Goal: Feedback & Contribution: Leave review/rating

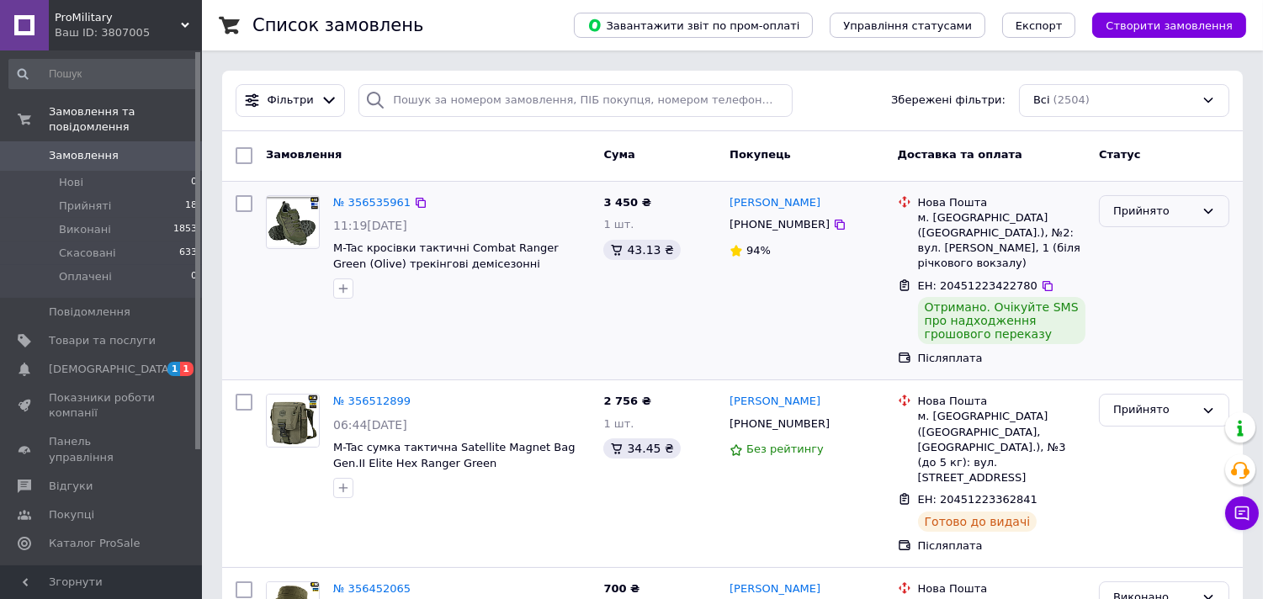
click at [1130, 211] on div "Прийнято" at bounding box center [1155, 212] width 82 height 18
click at [1130, 247] on li "Виконано" at bounding box center [1164, 246] width 129 height 31
click at [471, 250] on span "M-Tac кроссовки тактические Combat Ranger Green (Olive) трекинговые демисезонны…" at bounding box center [440, 264] width 215 height 44
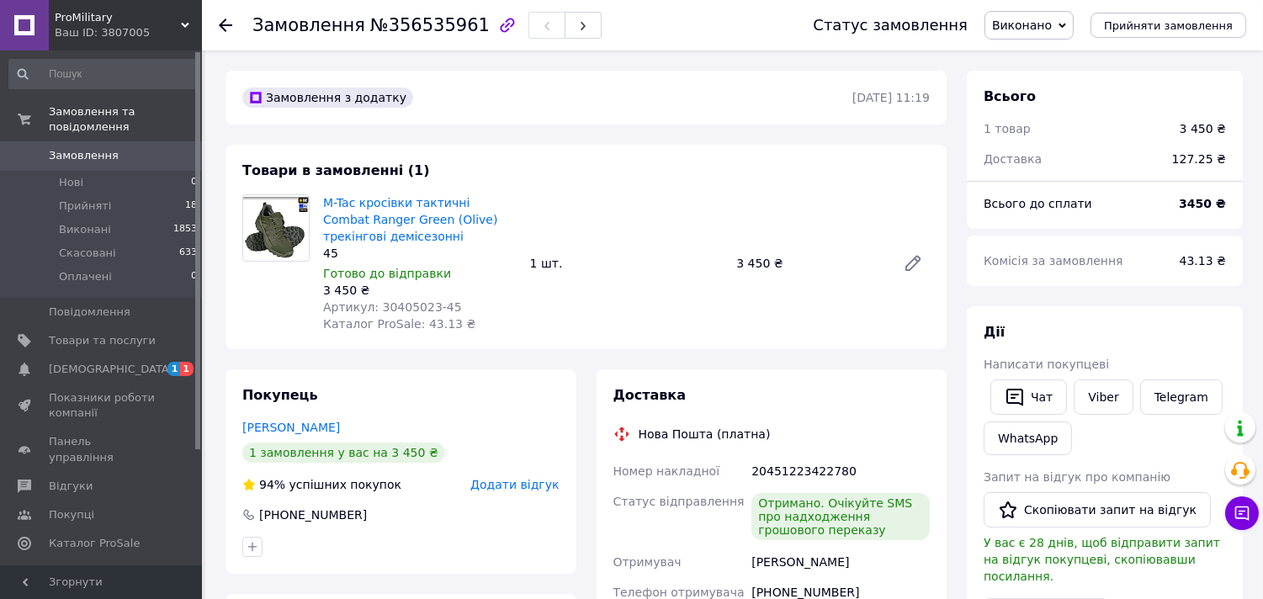
click at [515, 488] on span "Додати відгук" at bounding box center [514, 484] width 88 height 13
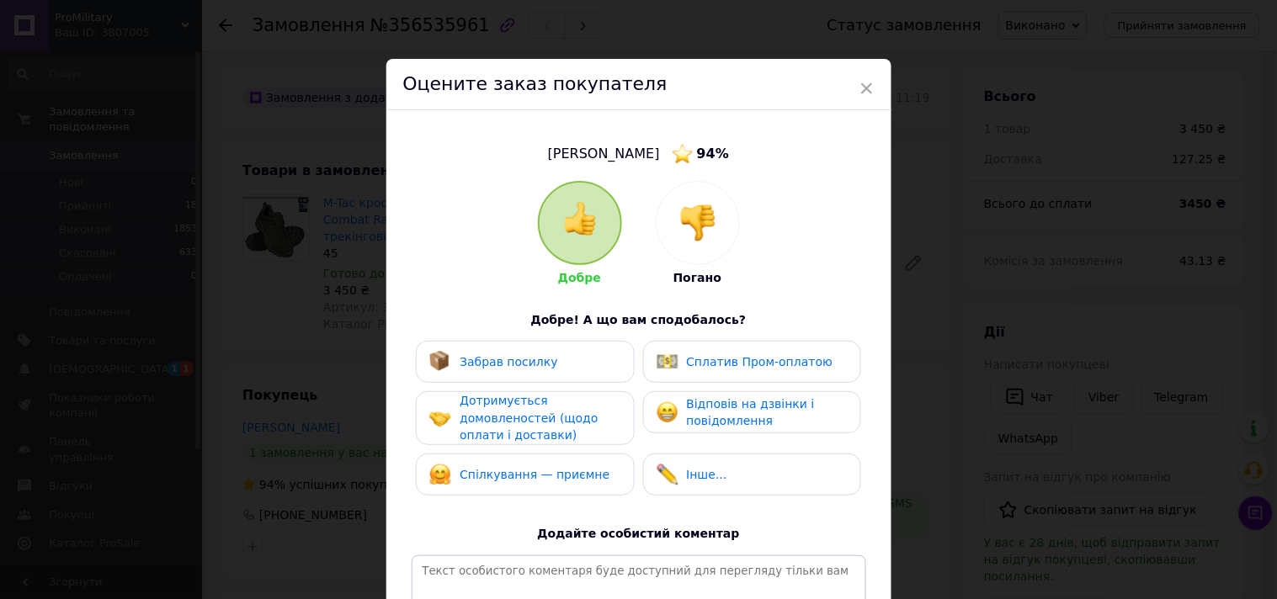
click at [513, 358] on span "Забрав посилку" at bounding box center [509, 361] width 98 height 13
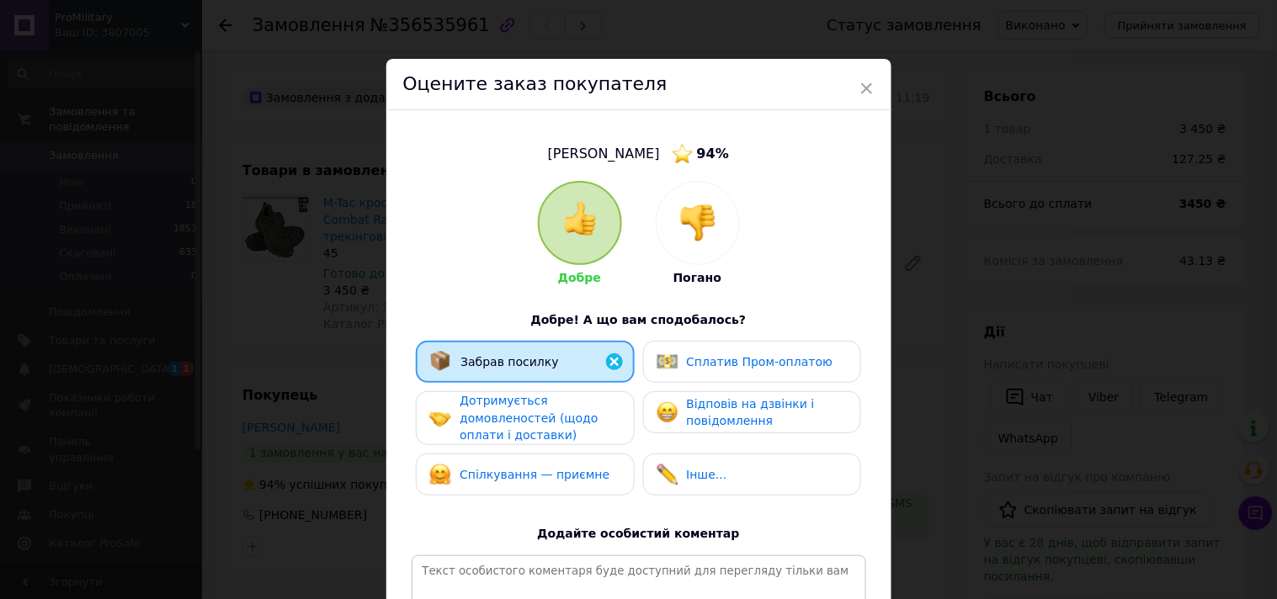
click at [515, 411] on span "Дотримується домовленостей (щодо оплати і доставки)" at bounding box center [529, 418] width 138 height 48
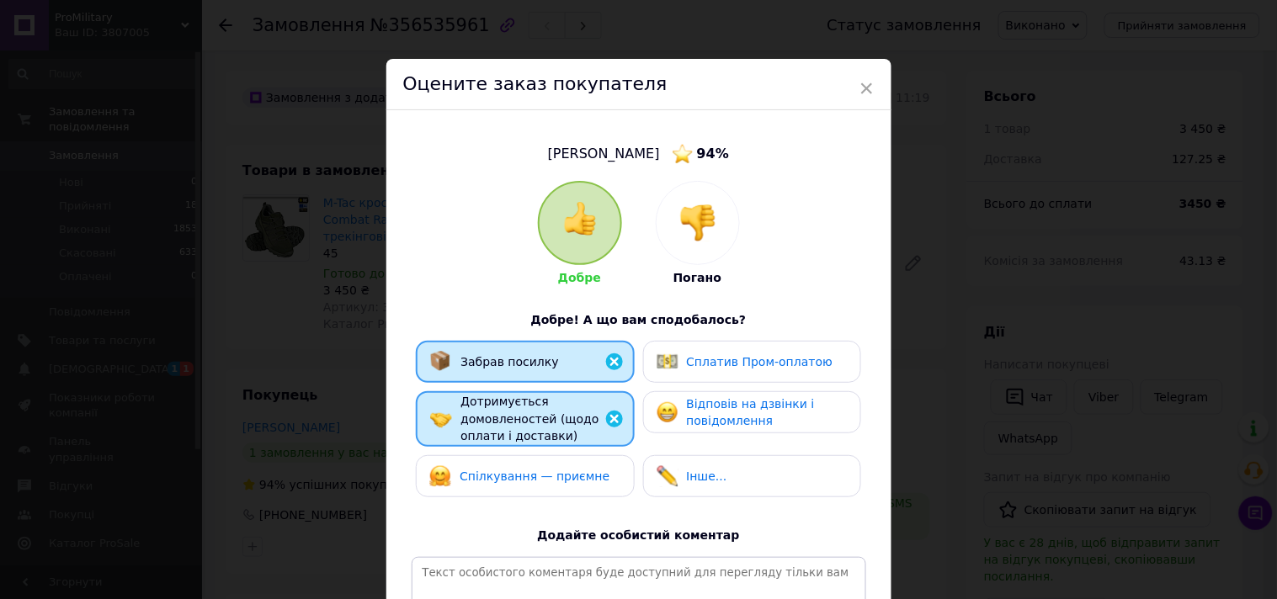
click at [533, 465] on div "Спілкування — приємне" at bounding box center [519, 476] width 180 height 22
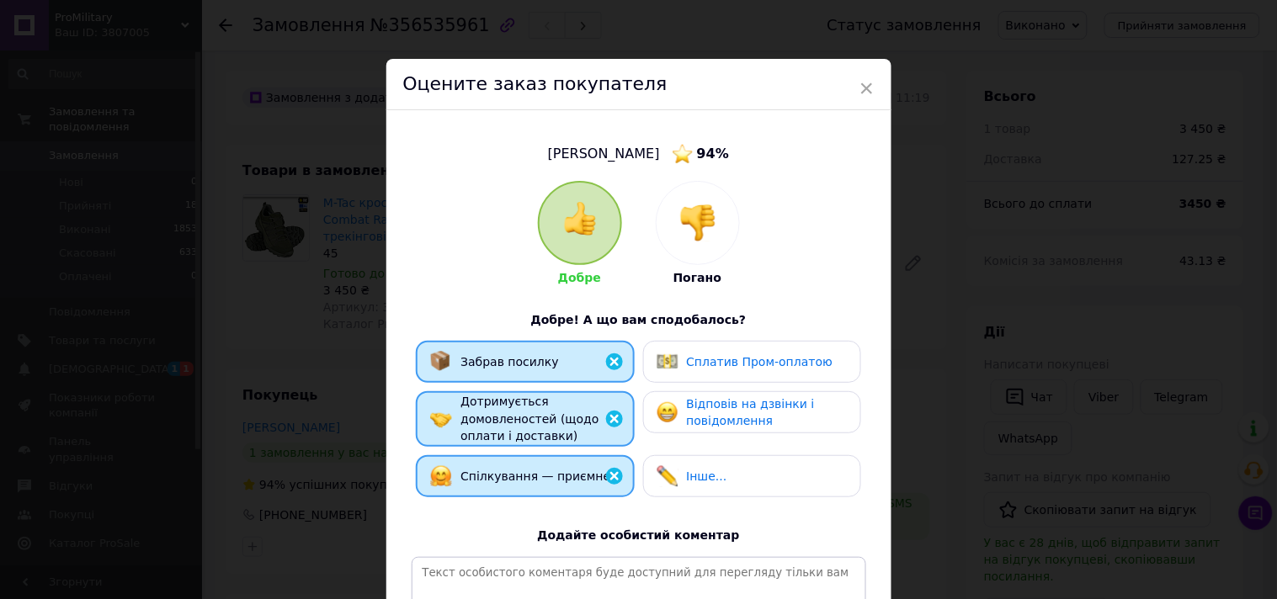
click at [680, 401] on div "Відповів на дзвінки і повідомлення" at bounding box center [752, 413] width 190 height 35
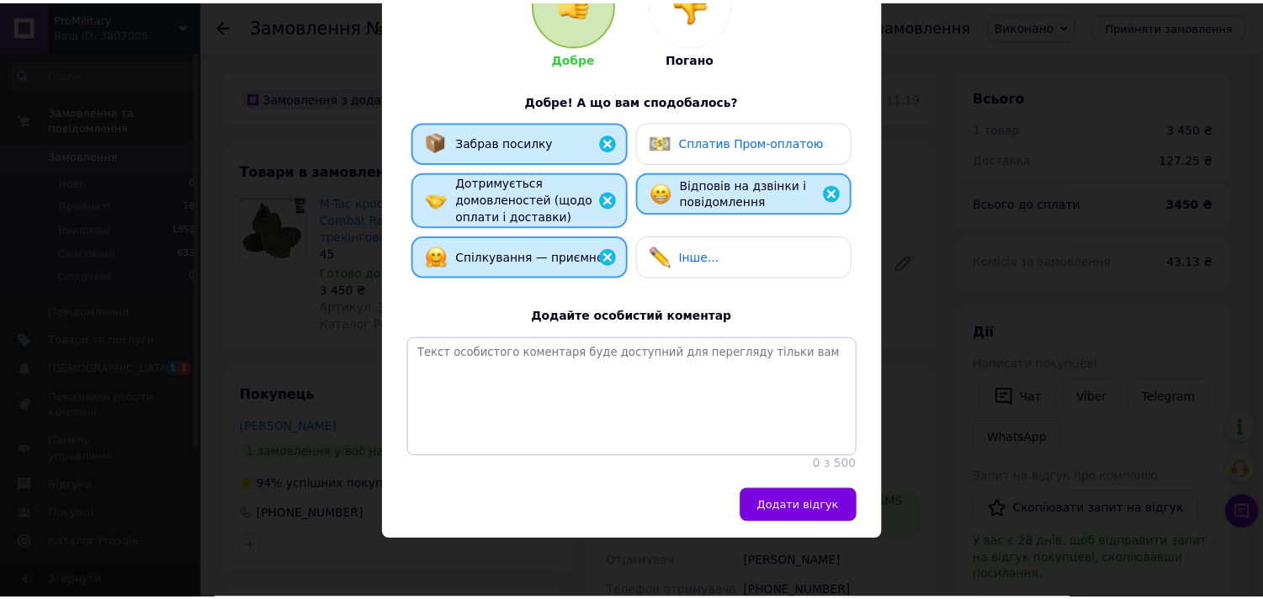
scroll to position [234, 0]
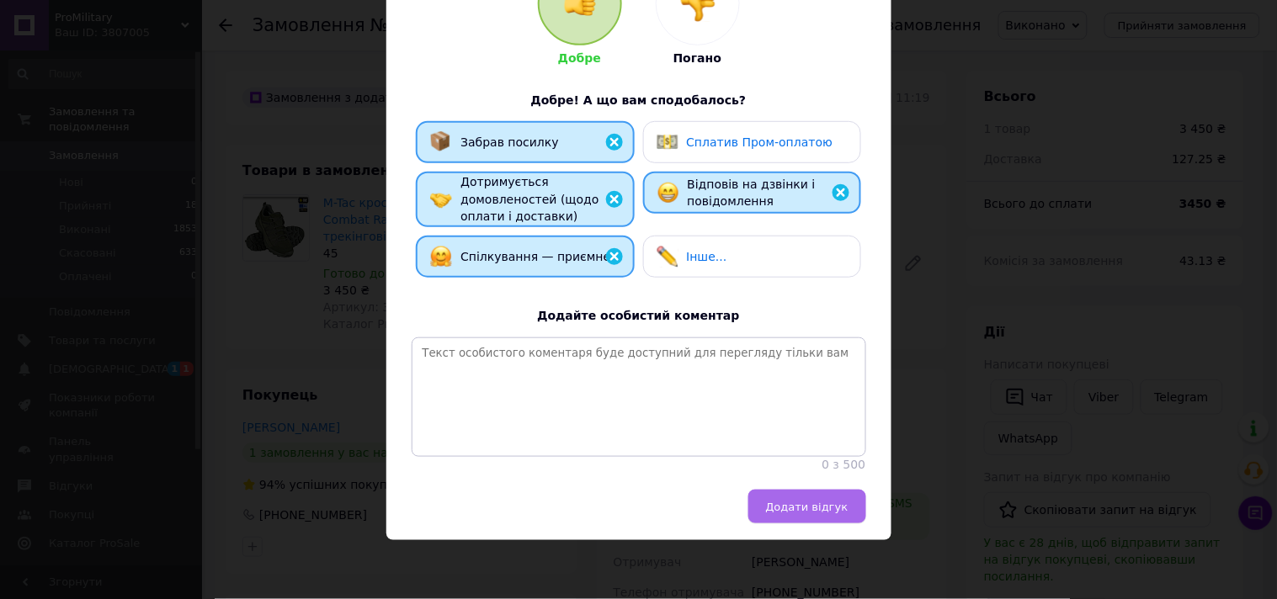
click at [823, 518] on button "Додати відгук" at bounding box center [807, 507] width 118 height 34
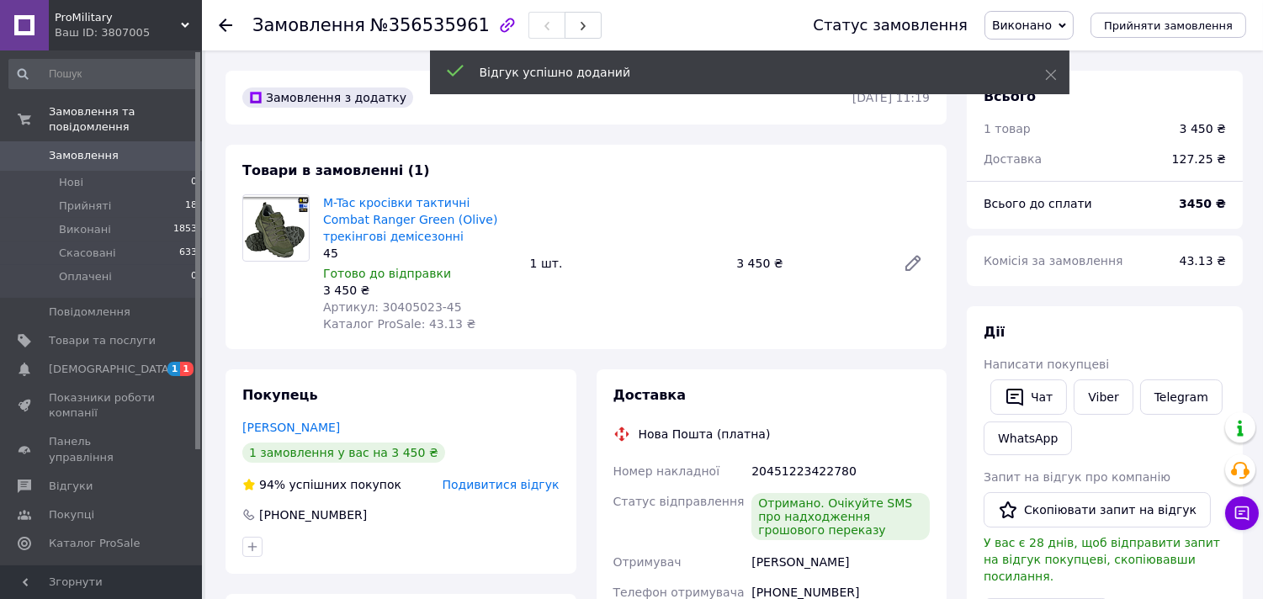
click at [226, 25] on use at bounding box center [225, 25] width 13 height 13
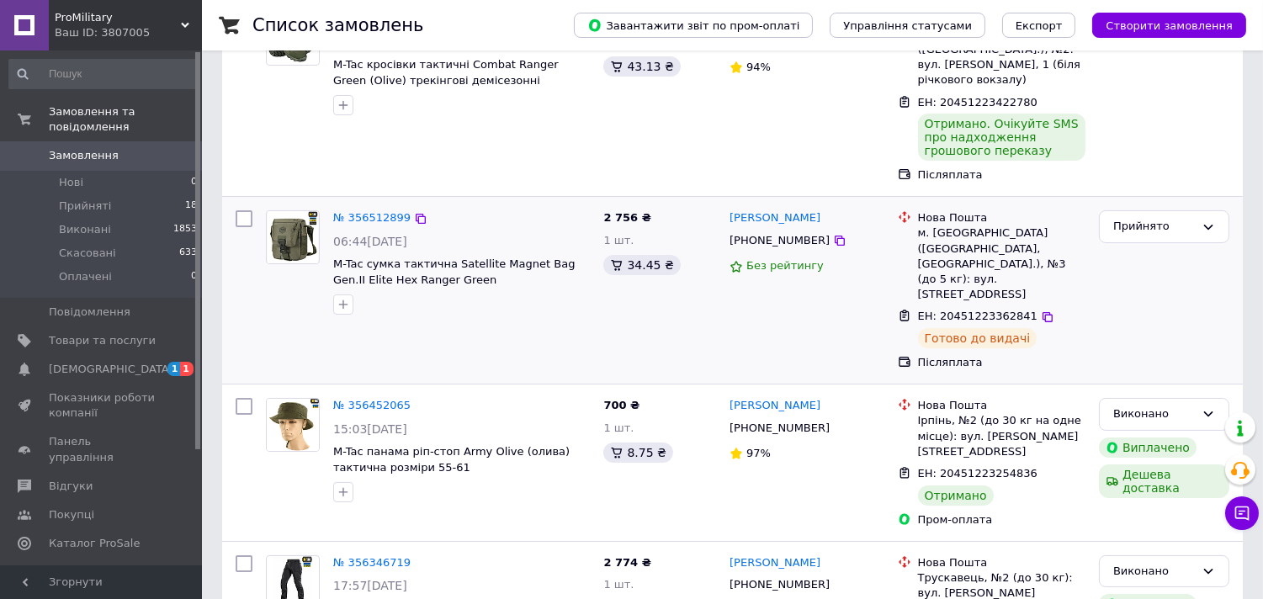
scroll to position [187, 0]
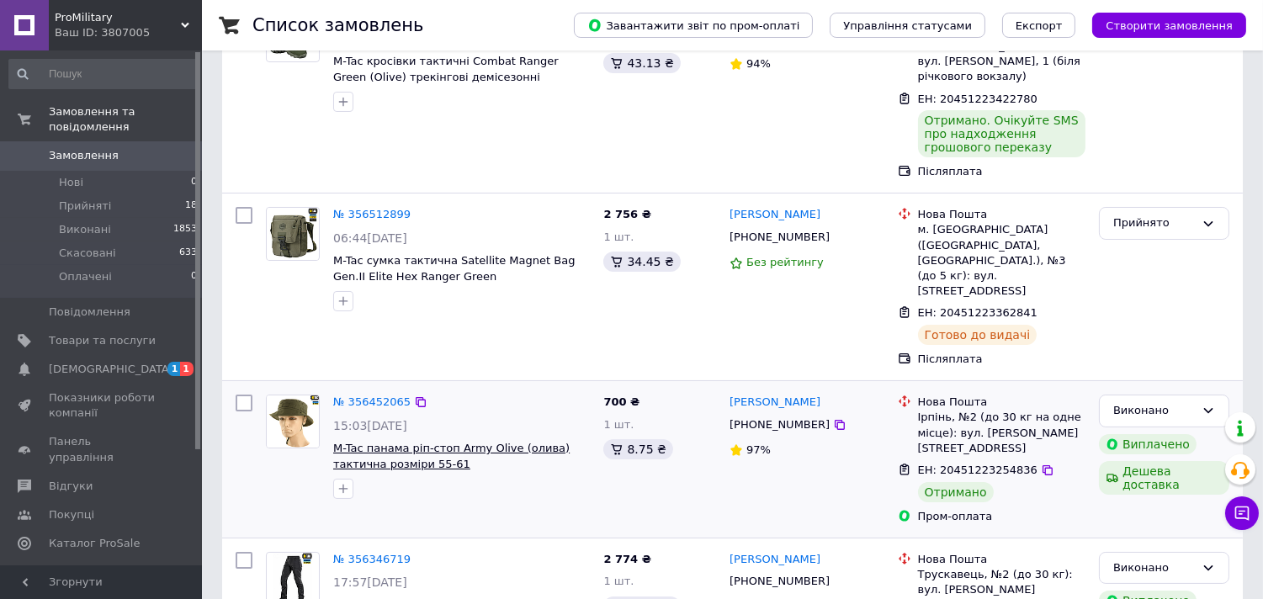
click at [475, 442] on span "M-Tac панама ріп-стоп Army Olive (олива) тактична розміри 55-61" at bounding box center [451, 456] width 237 height 29
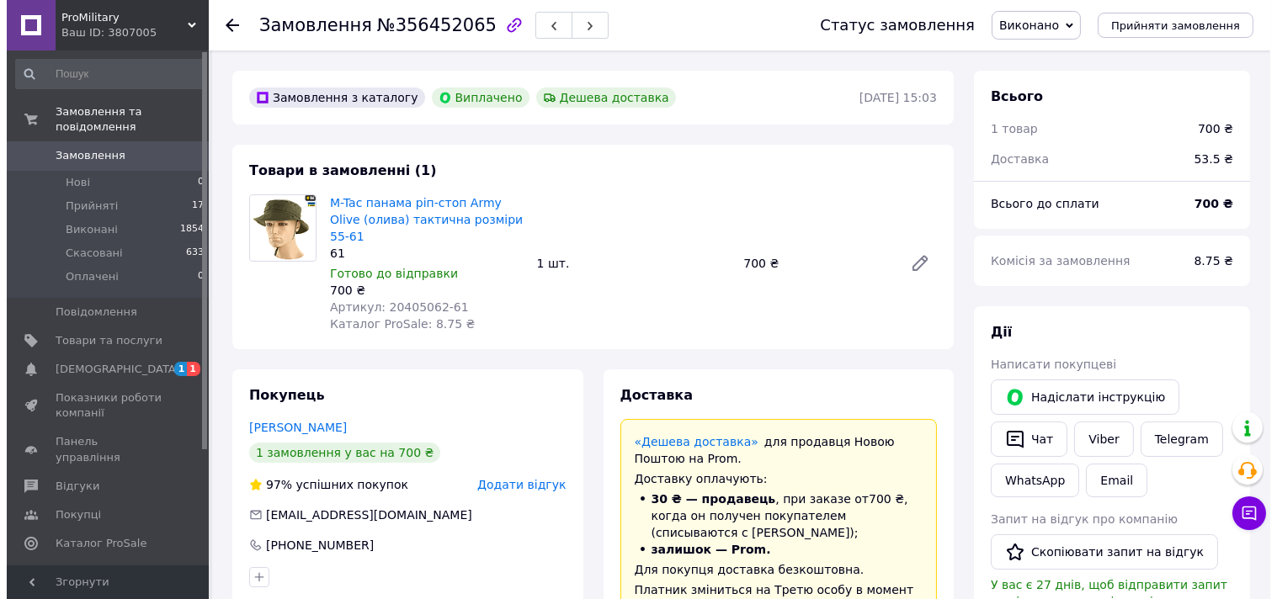
scroll to position [40, 0]
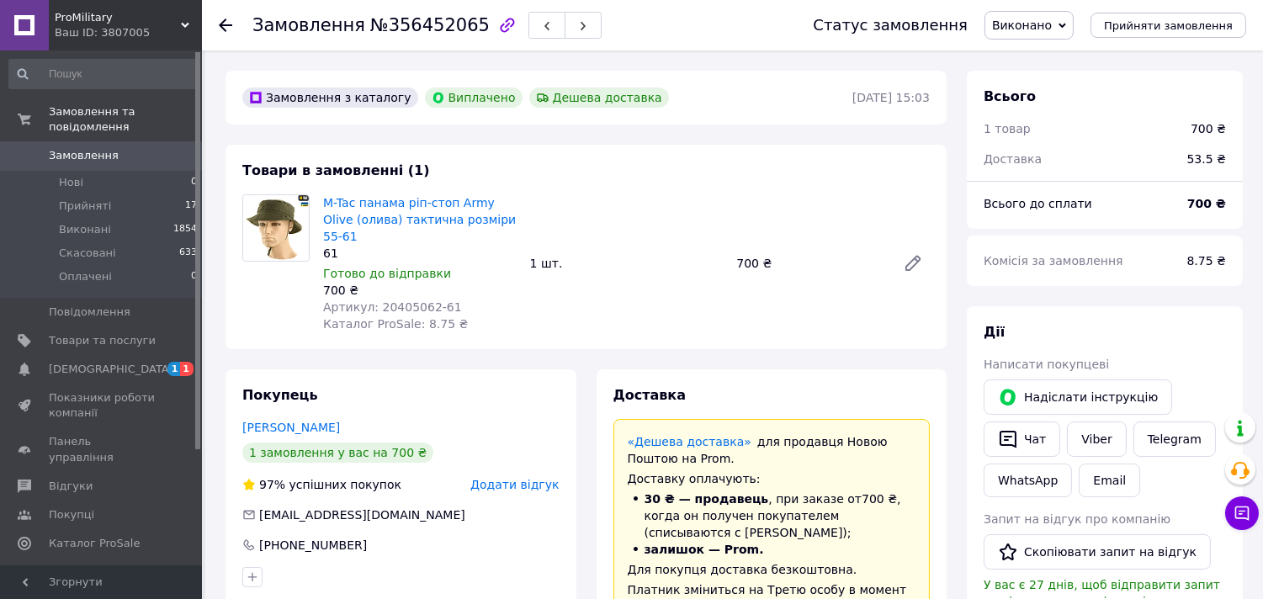
click at [524, 478] on span "Додати відгук" at bounding box center [514, 484] width 88 height 13
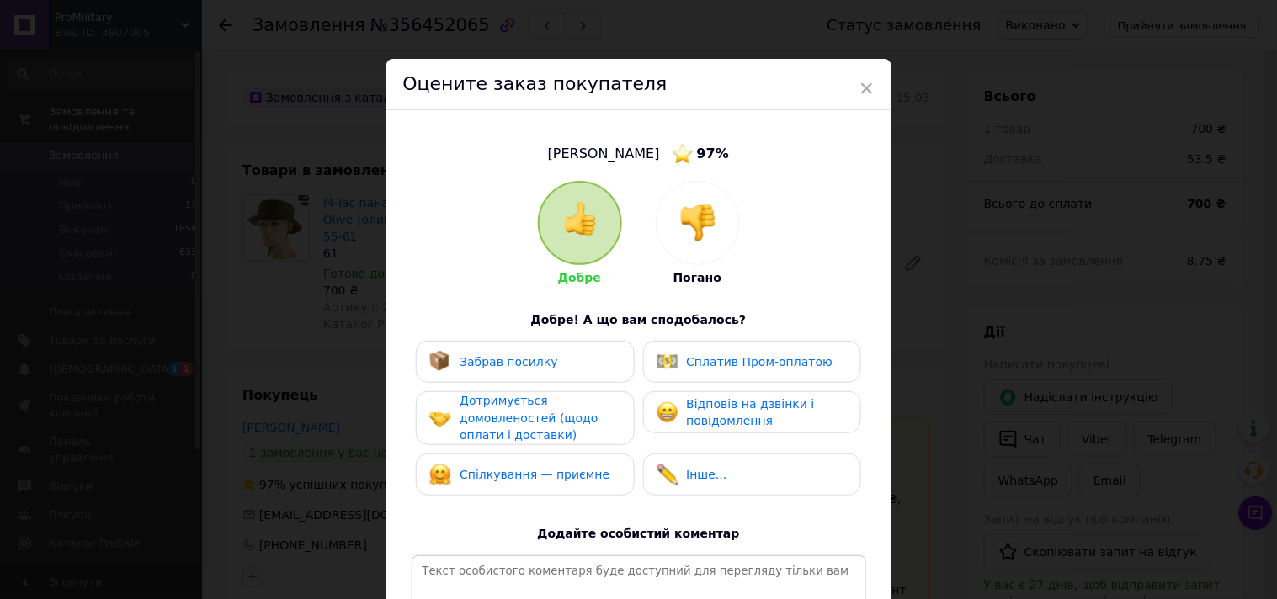
click at [501, 366] on span "Забрав посилку" at bounding box center [509, 361] width 98 height 13
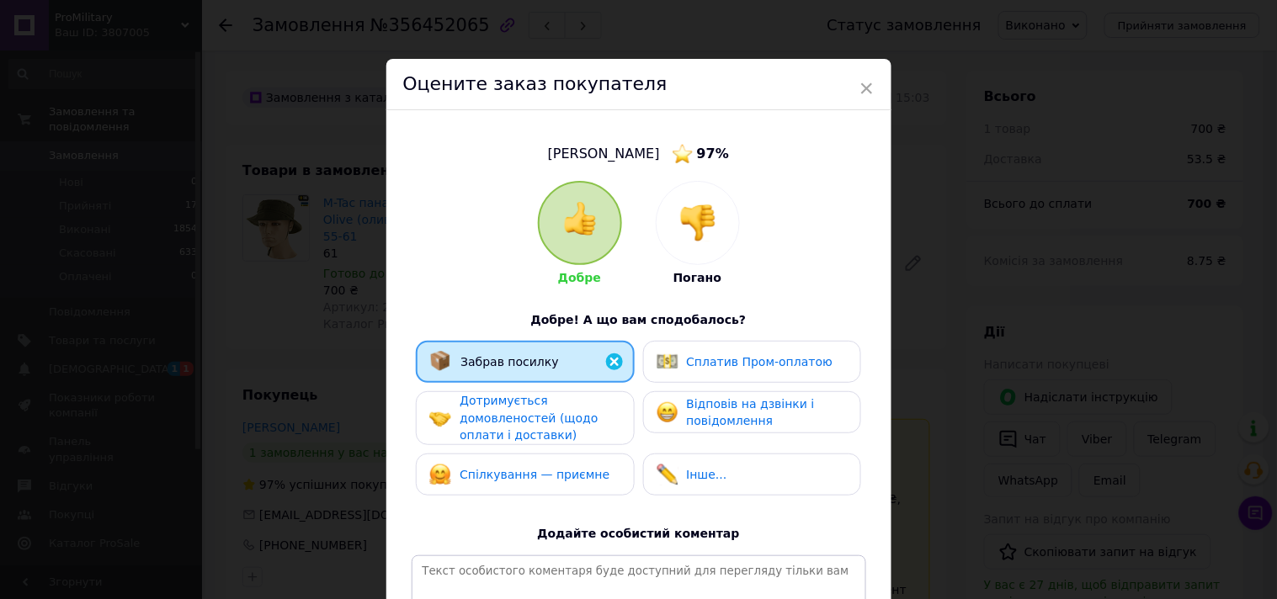
click at [507, 412] on span "Дотримується домовленостей (щодо оплати і доставки)" at bounding box center [529, 418] width 138 height 48
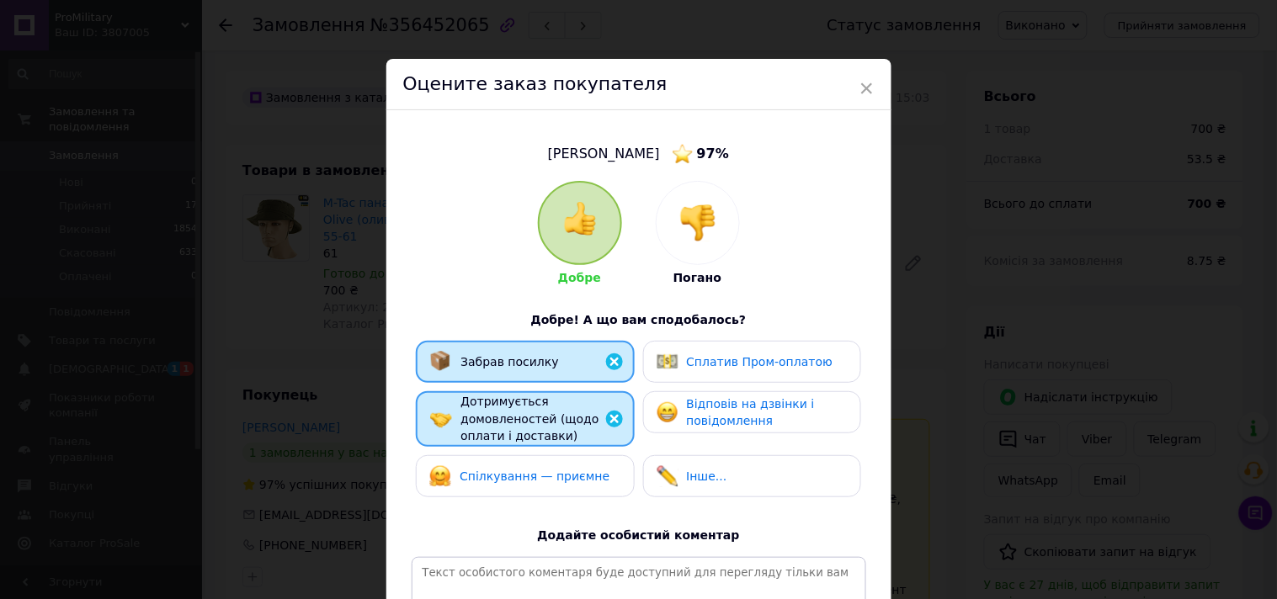
click at [535, 481] on div "Спілкування — приємне" at bounding box center [535, 477] width 150 height 18
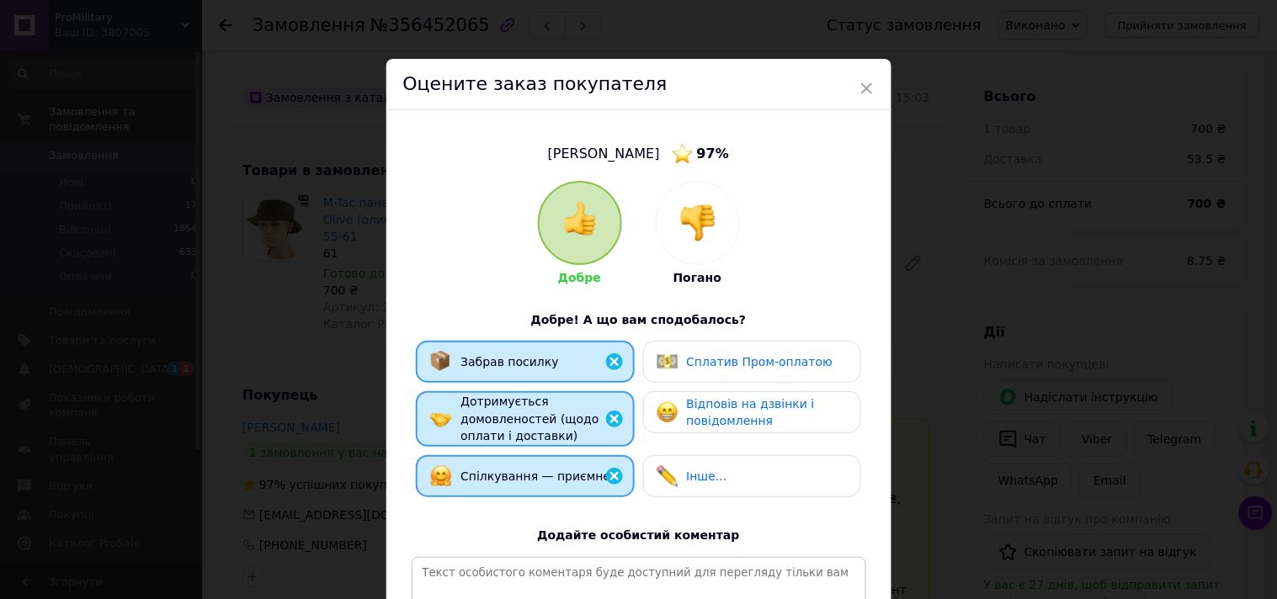
click at [715, 385] on div "Забрав посилку Сплатив Пром-оплатою Дотримується домовленостей (щодо оплати і д…" at bounding box center [639, 423] width 455 height 165
click at [742, 401] on span "Відповів на дзвінки і повідомлення" at bounding box center [751, 412] width 128 height 31
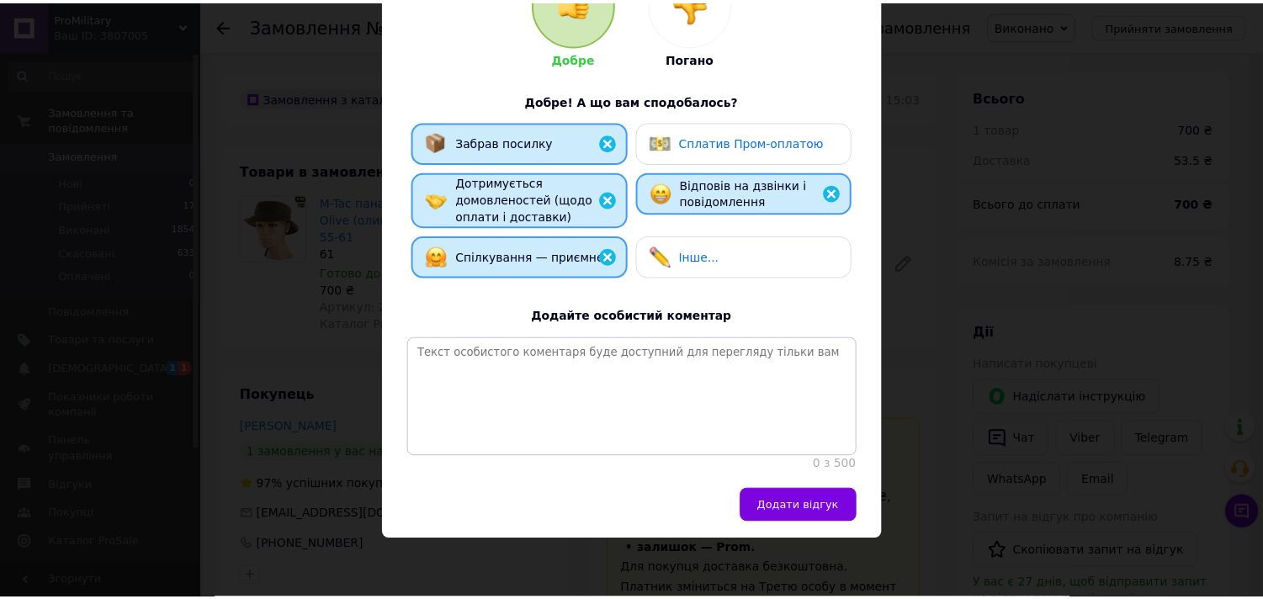
scroll to position [234, 0]
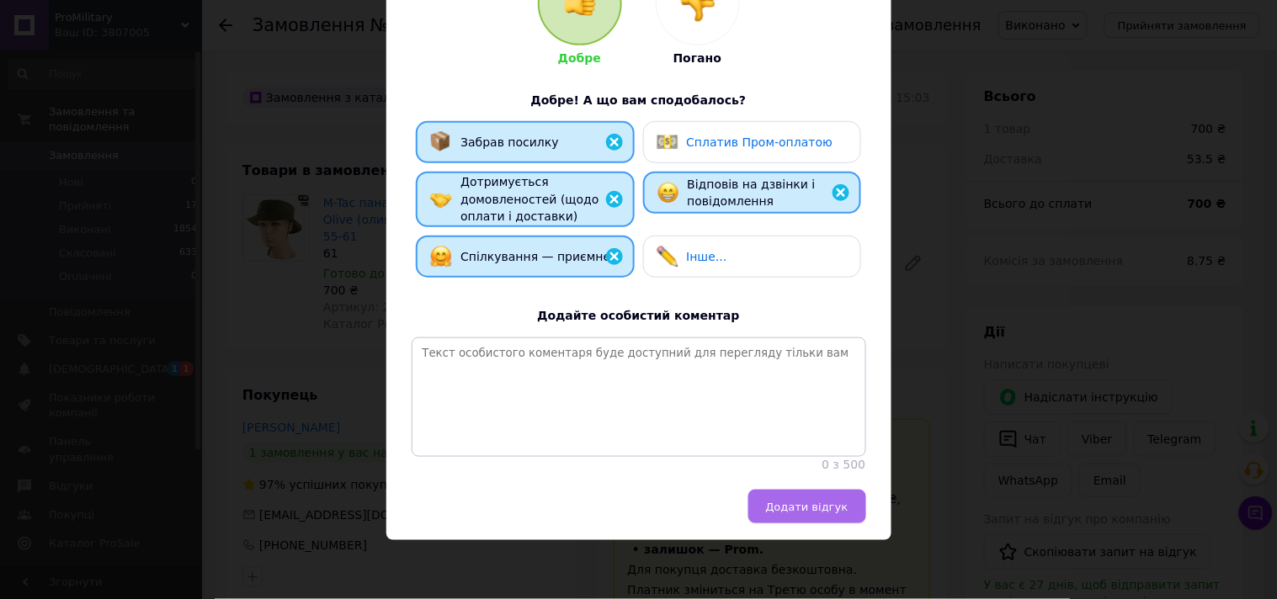
click at [815, 508] on span "Додати відгук" at bounding box center [807, 507] width 82 height 13
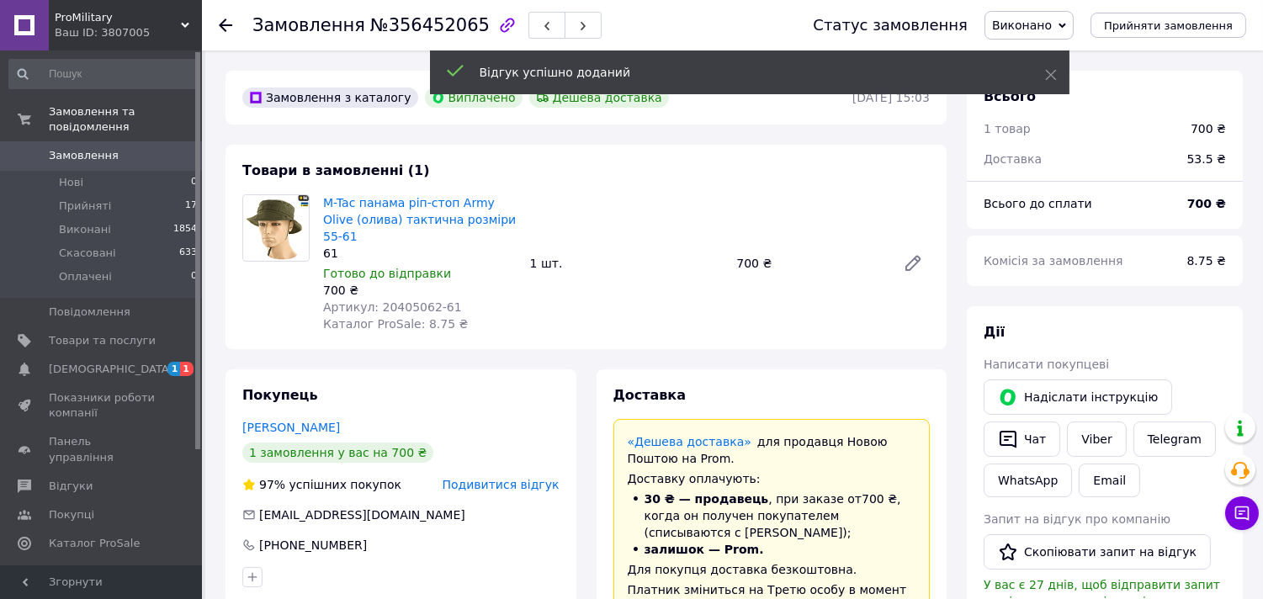
click at [221, 19] on icon at bounding box center [225, 25] width 13 height 13
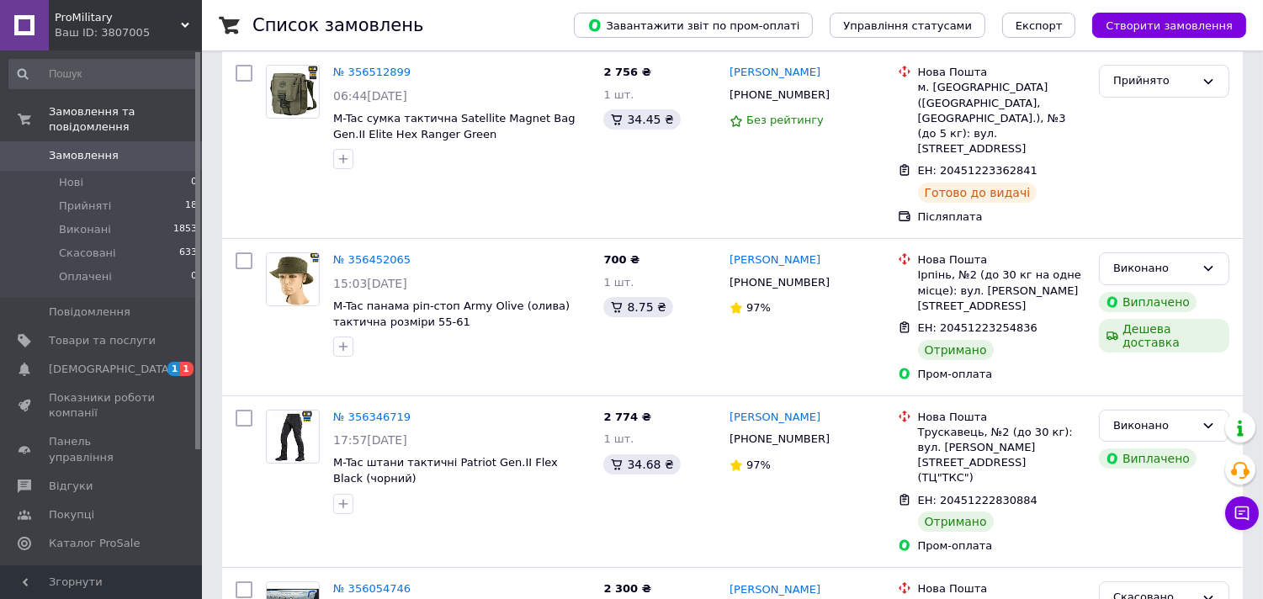
scroll to position [374, 0]
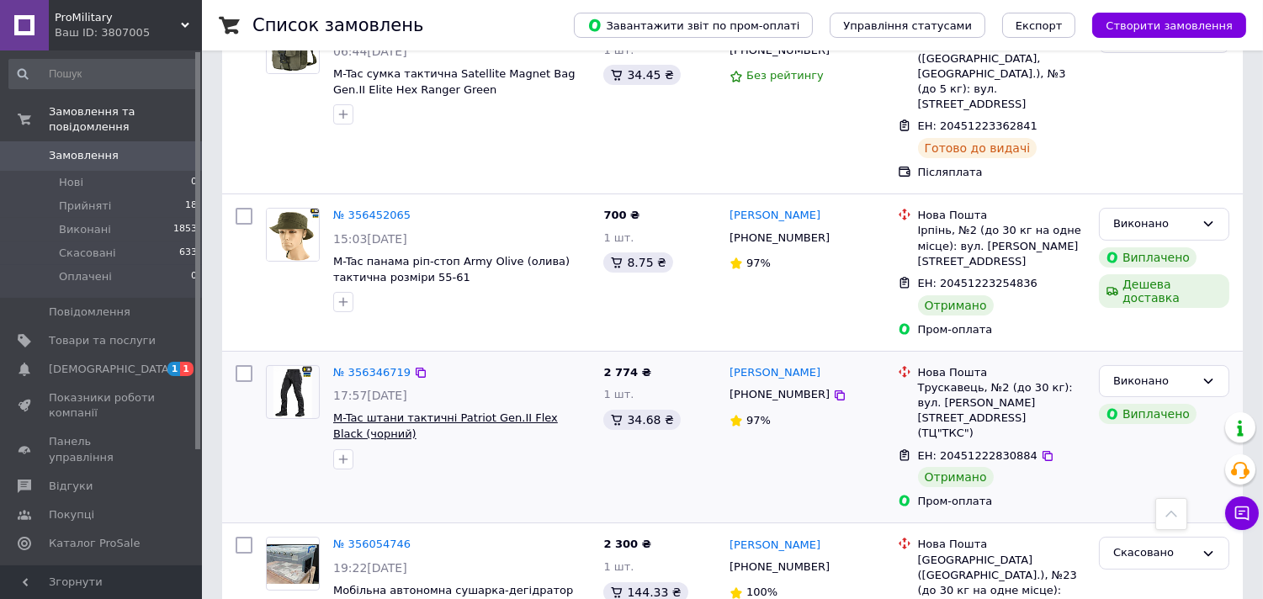
click at [423, 412] on span "M-Tac штани тактичні Patriot Gen.II Flex Black (чорний)" at bounding box center [445, 426] width 225 height 29
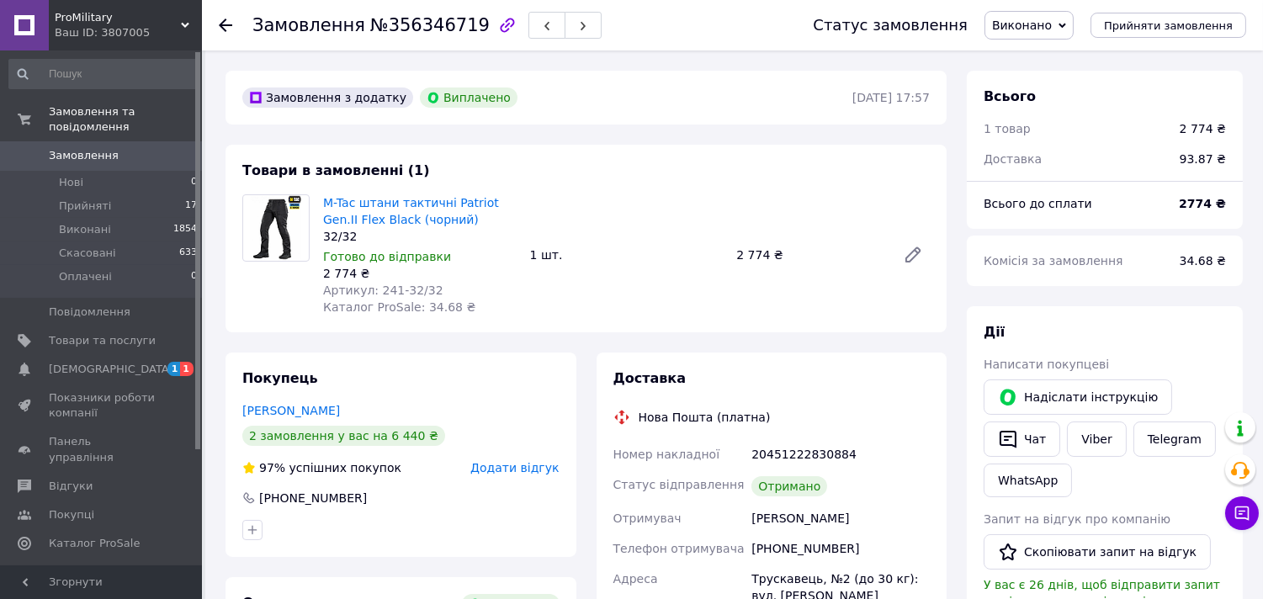
click at [502, 471] on span "Додати відгук" at bounding box center [514, 467] width 88 height 13
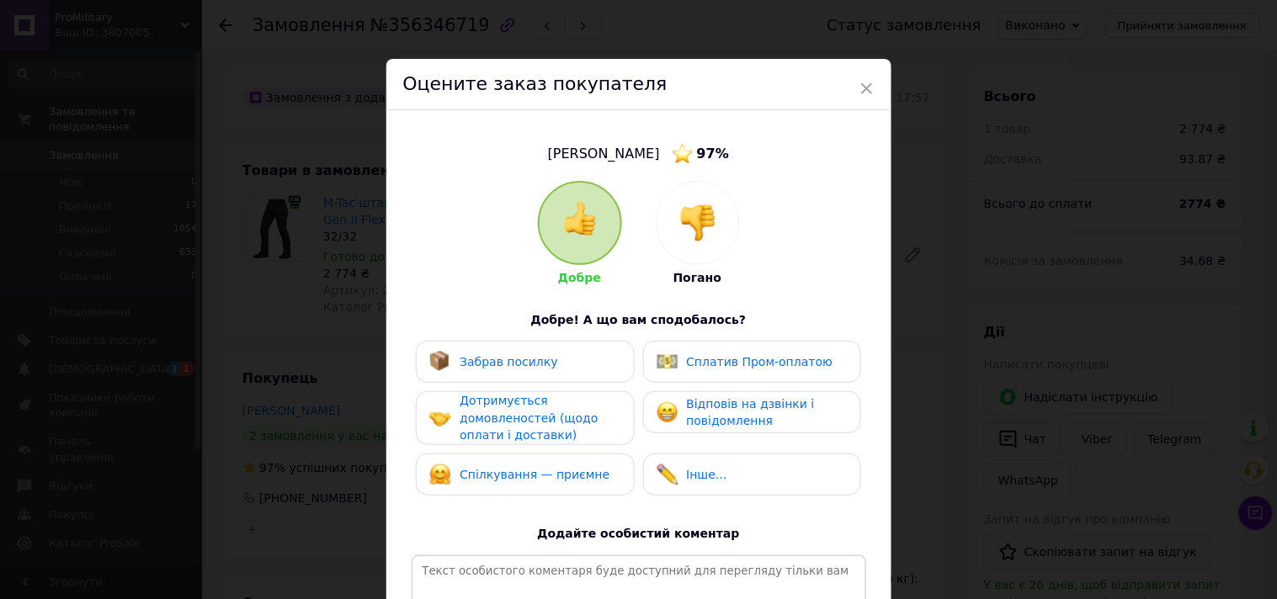
click at [518, 355] on span "Забрав посилку" at bounding box center [509, 361] width 98 height 13
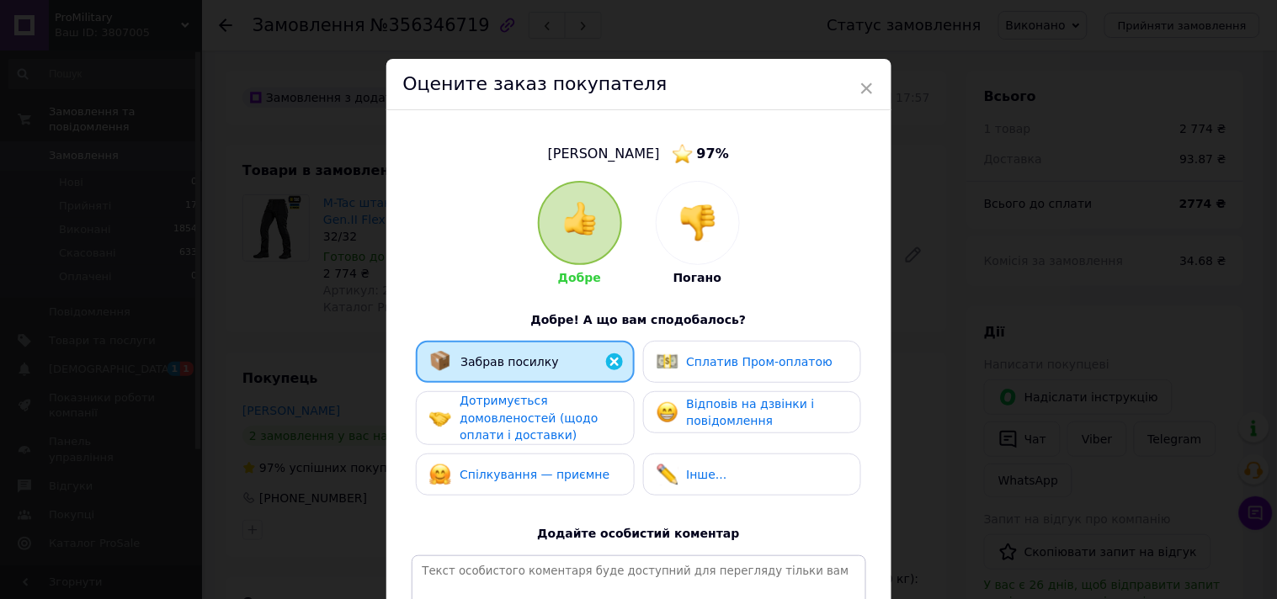
click at [523, 412] on span "Дотримується домовленостей (щодо оплати і доставки)" at bounding box center [529, 418] width 138 height 48
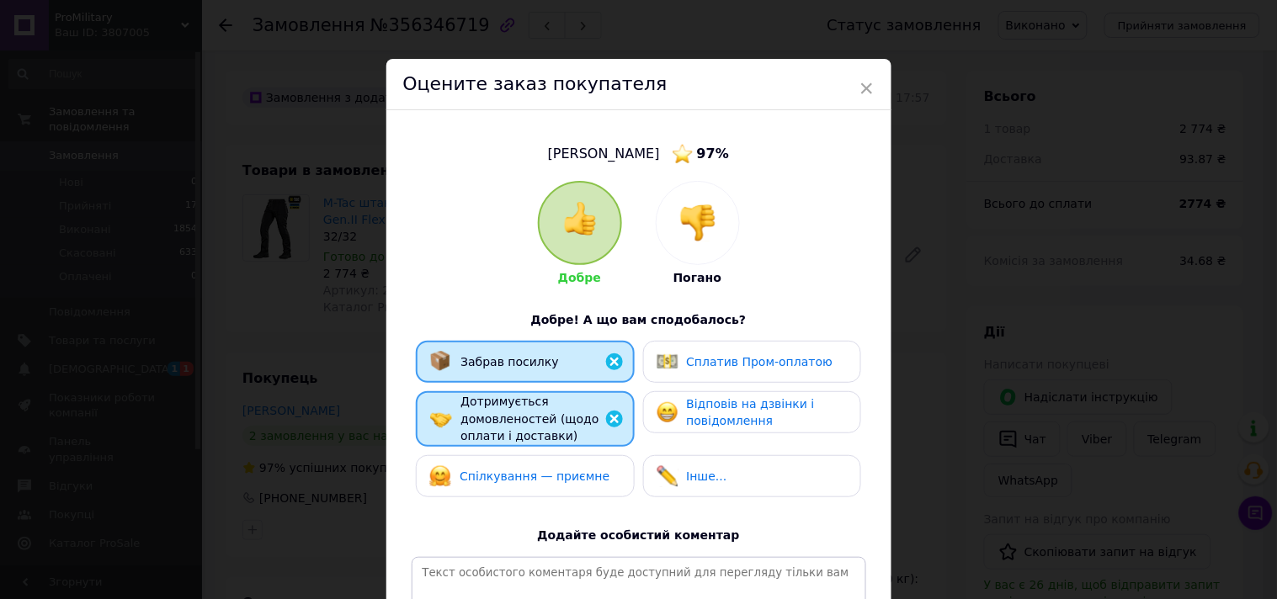
click at [528, 471] on span "Спілкування — приємне" at bounding box center [535, 476] width 150 height 13
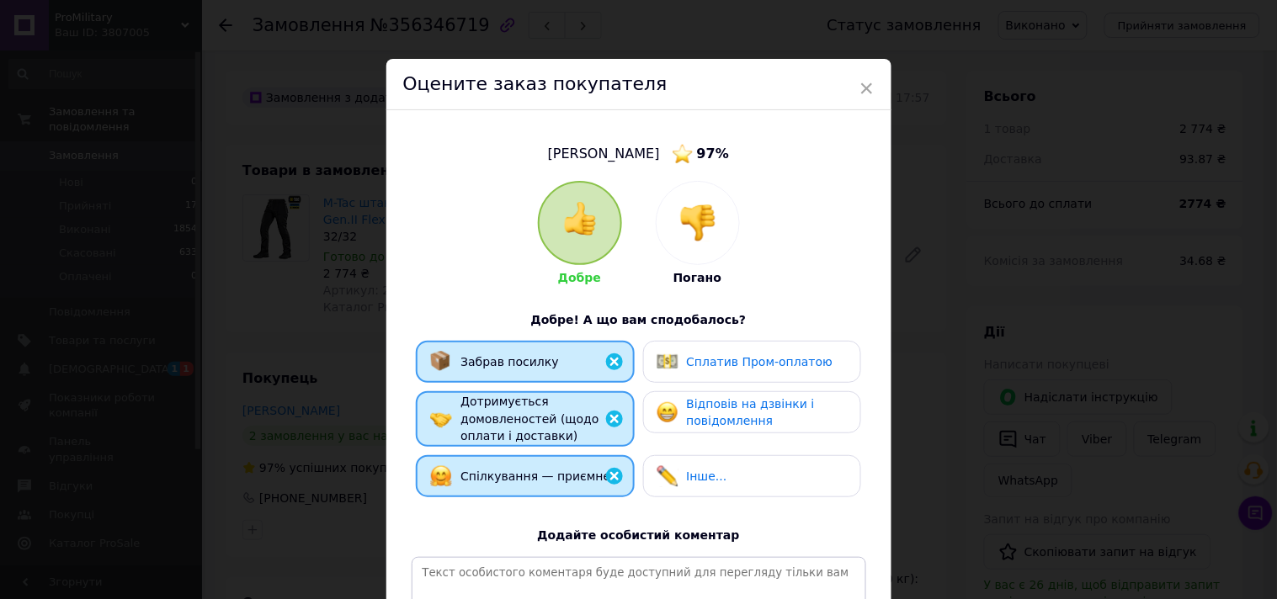
click at [726, 400] on span "Відповів на дзвінки і повідомлення" at bounding box center [751, 412] width 128 height 31
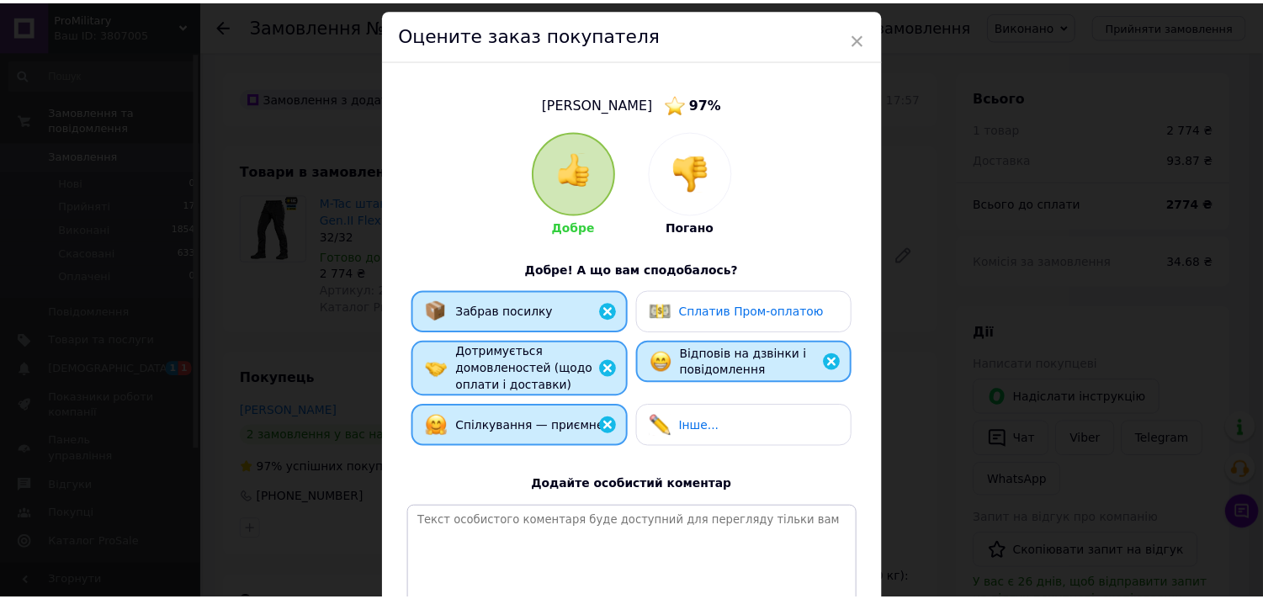
scroll to position [234, 0]
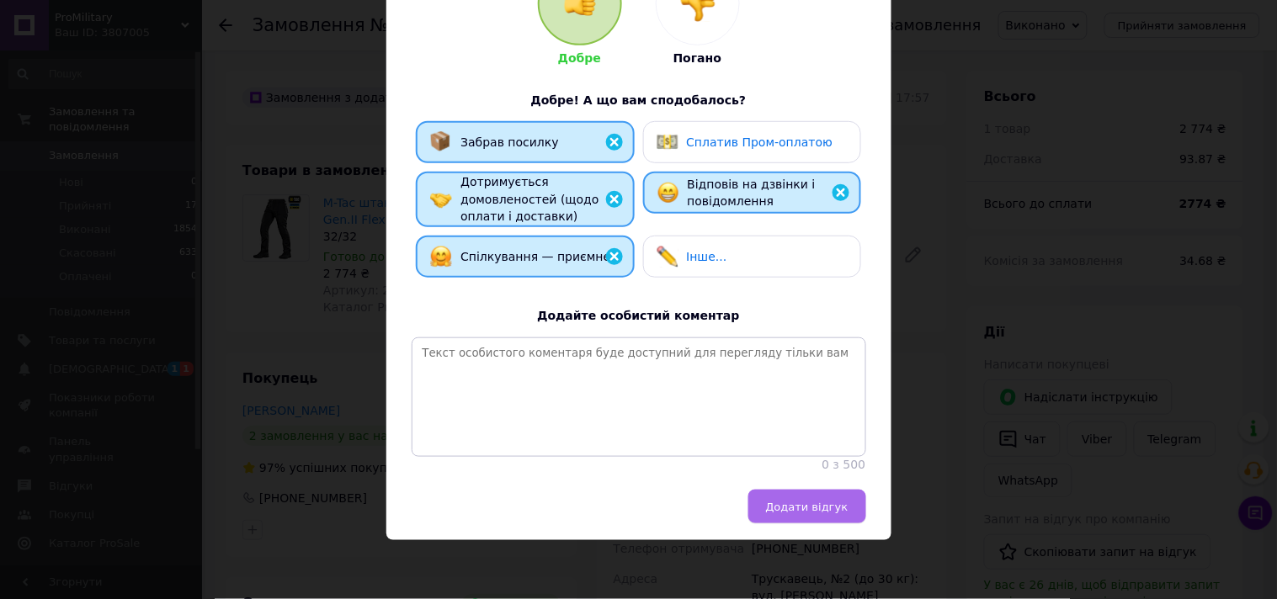
click at [818, 505] on span "Додати відгук" at bounding box center [807, 507] width 82 height 13
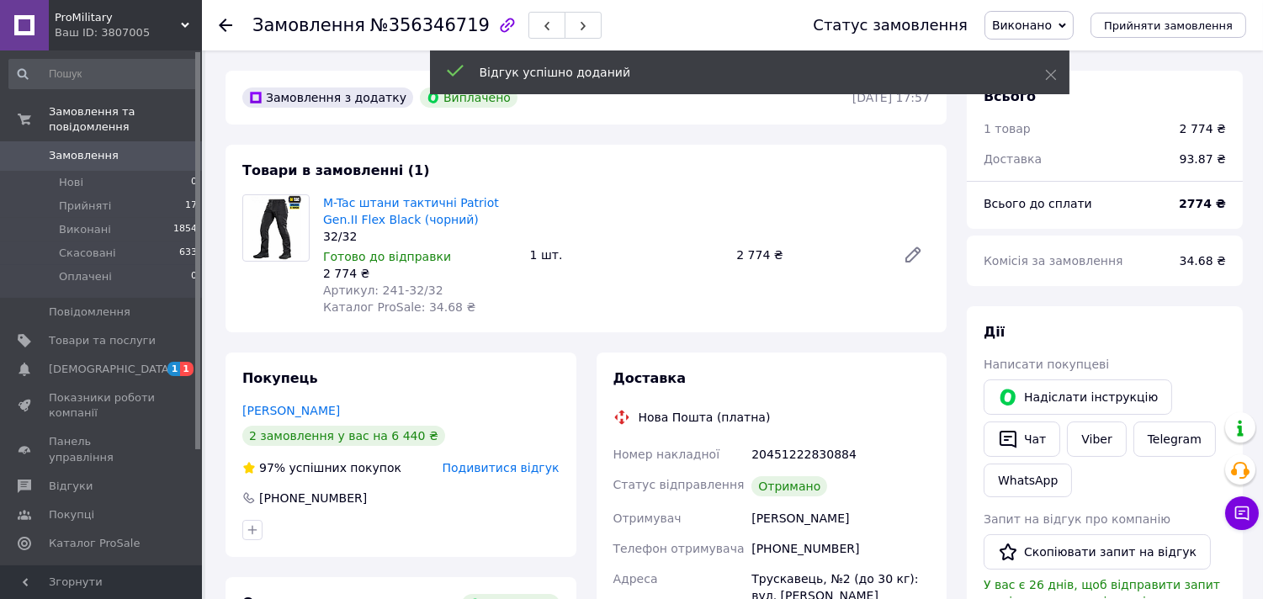
click at [225, 22] on icon at bounding box center [225, 25] width 13 height 13
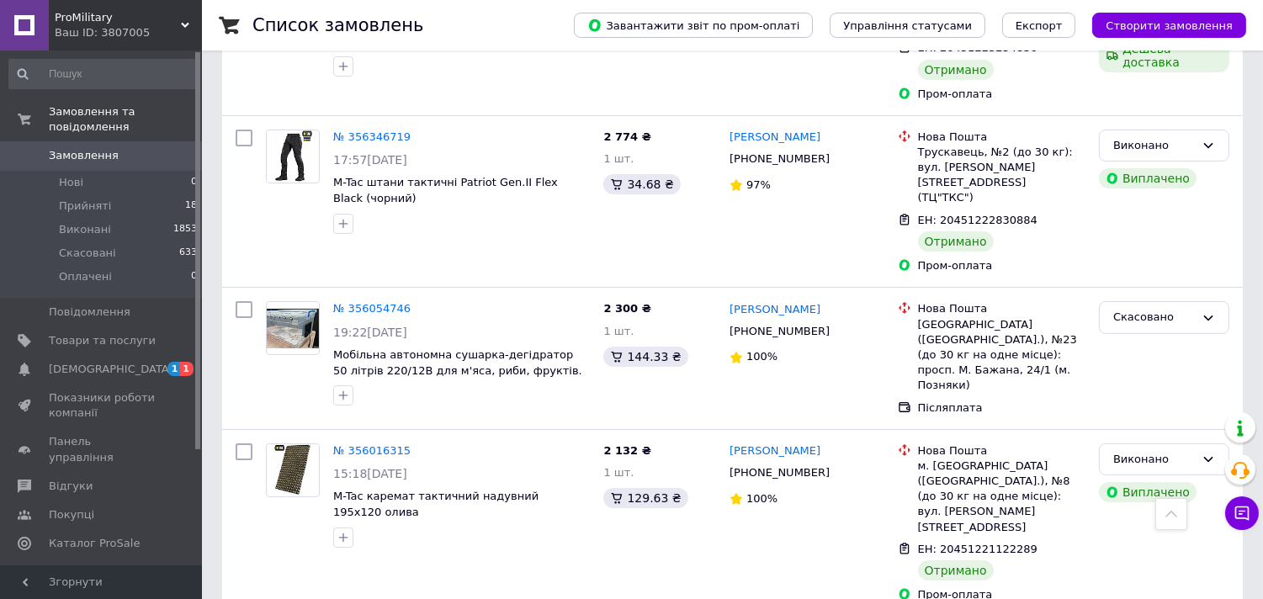
scroll to position [654, 0]
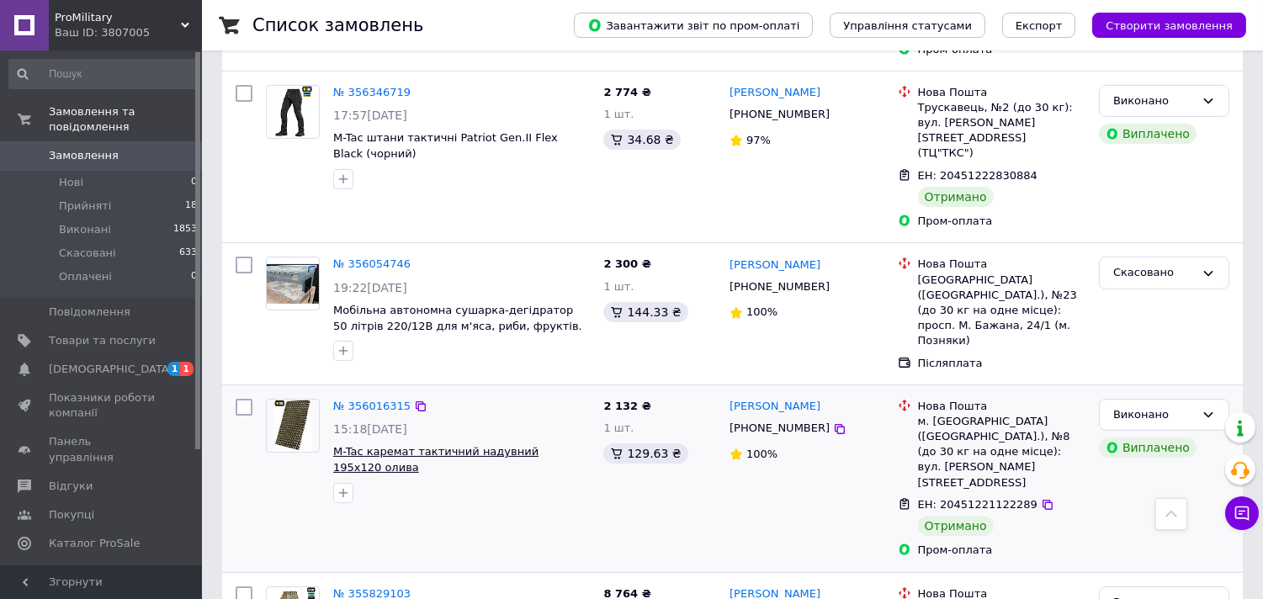
click at [448, 445] on span "M-Tac каремат тактичний надувний 195х120 олива" at bounding box center [435, 459] width 205 height 29
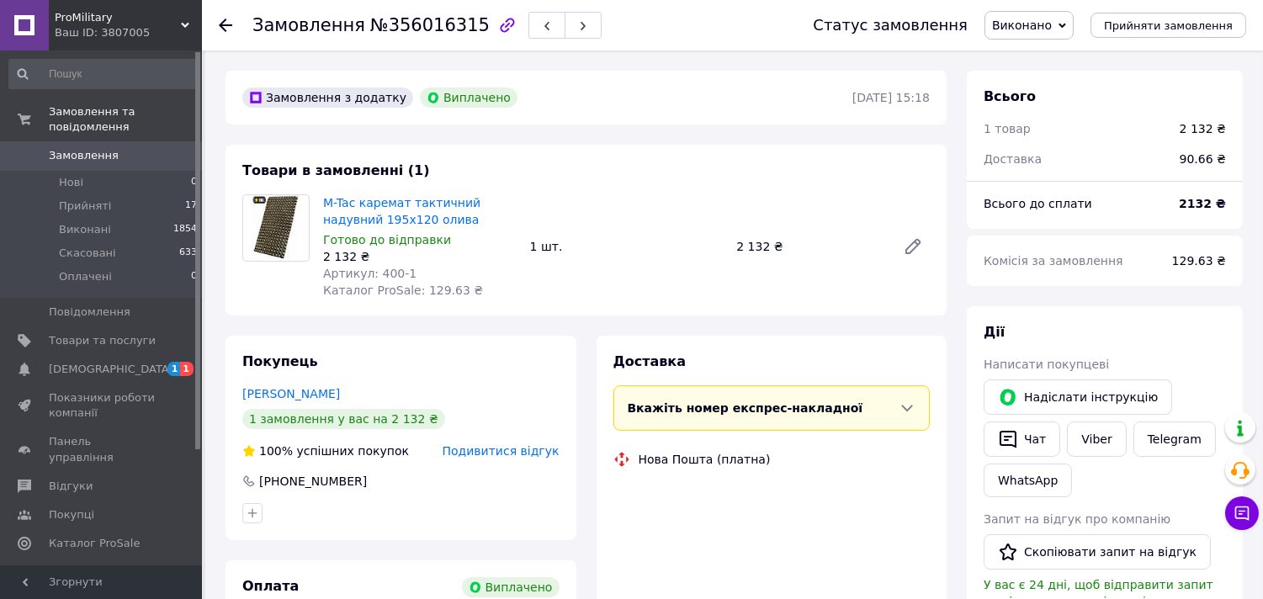
scroll to position [80, 0]
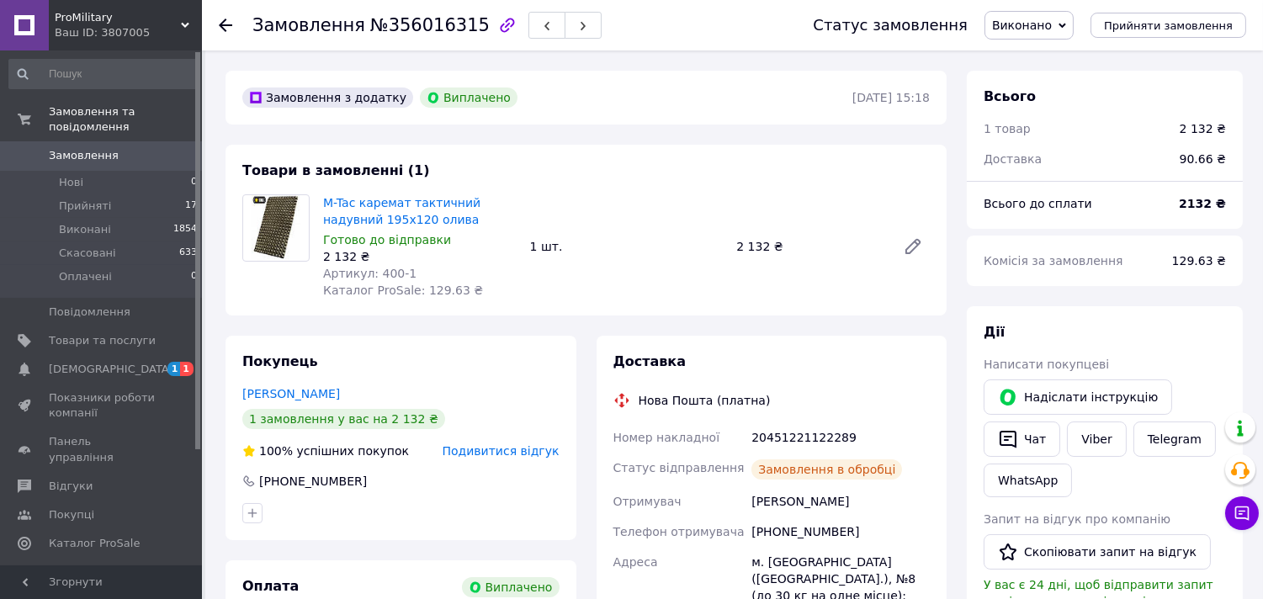
click at [222, 24] on icon at bounding box center [225, 25] width 13 height 13
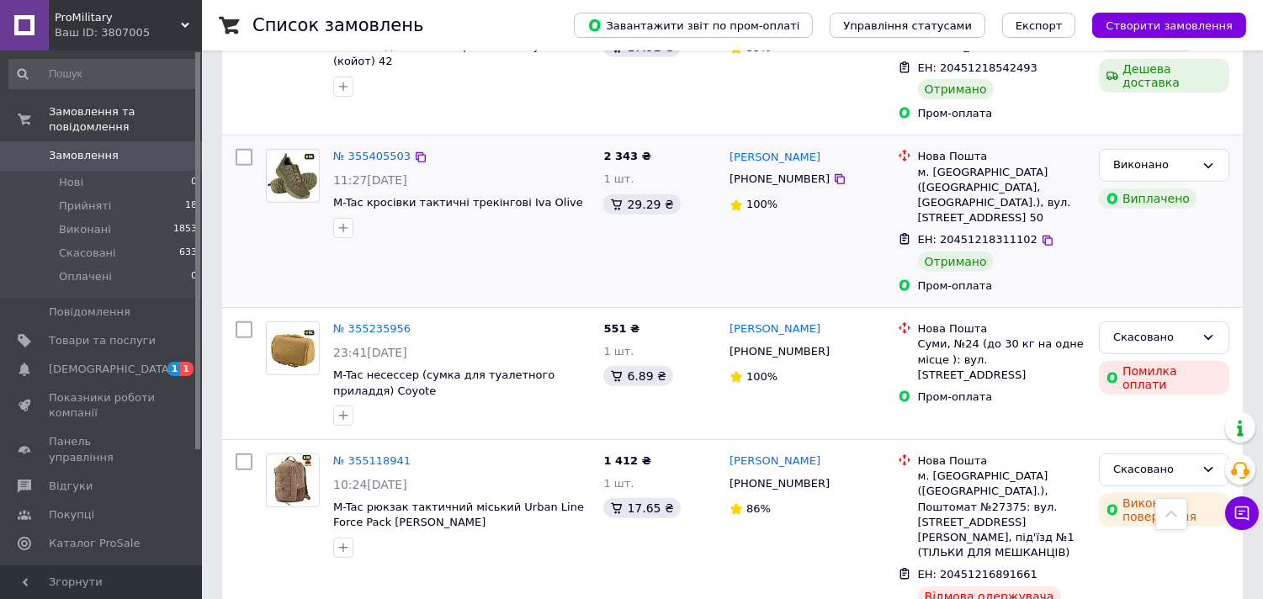
scroll to position [2150, 0]
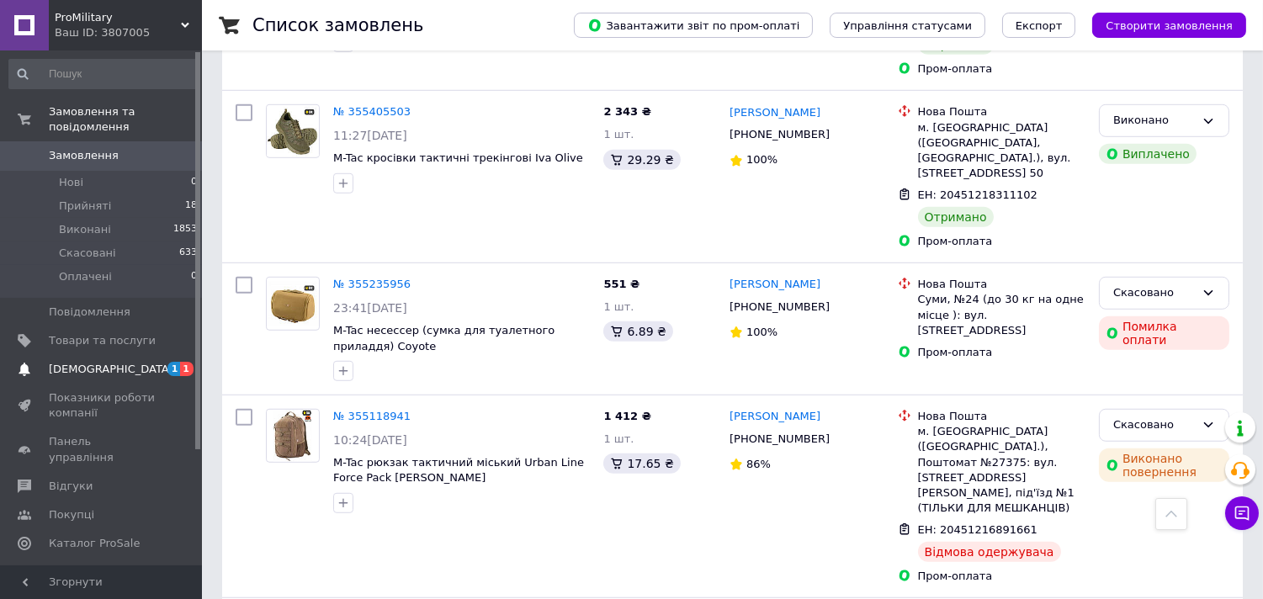
click at [102, 362] on span "[DEMOGRAPHIC_DATA]" at bounding box center [111, 369] width 125 height 15
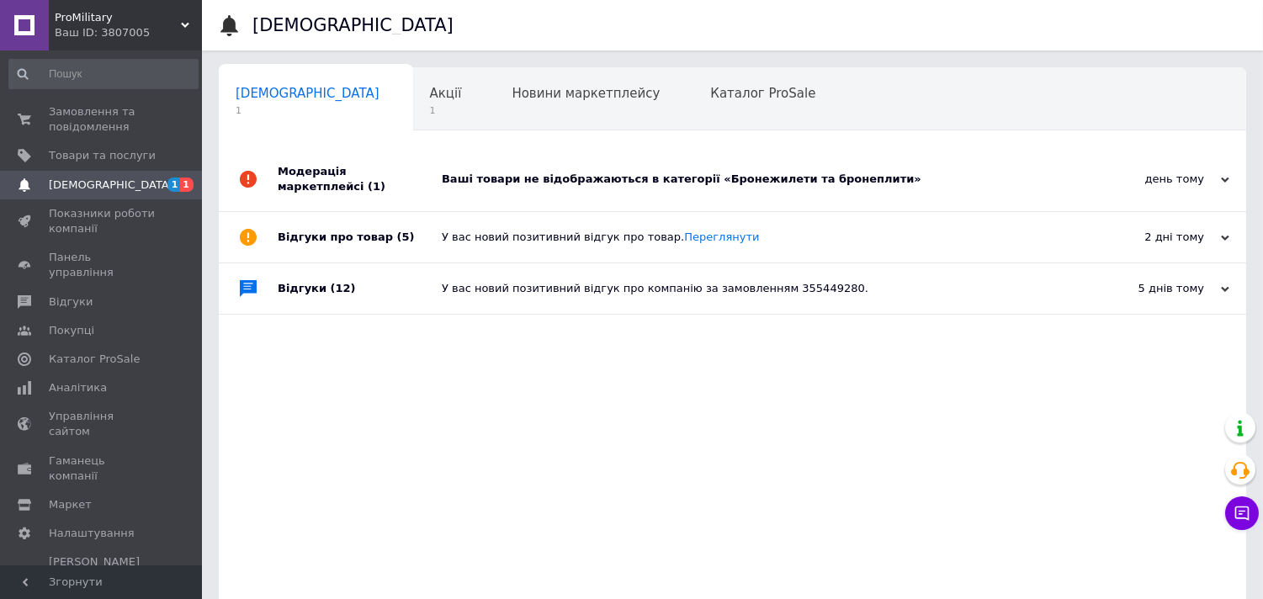
click at [601, 178] on div "Ваші товари не відображаються в категорії «Бронежилети та бронеплити»" at bounding box center [751, 179] width 619 height 15
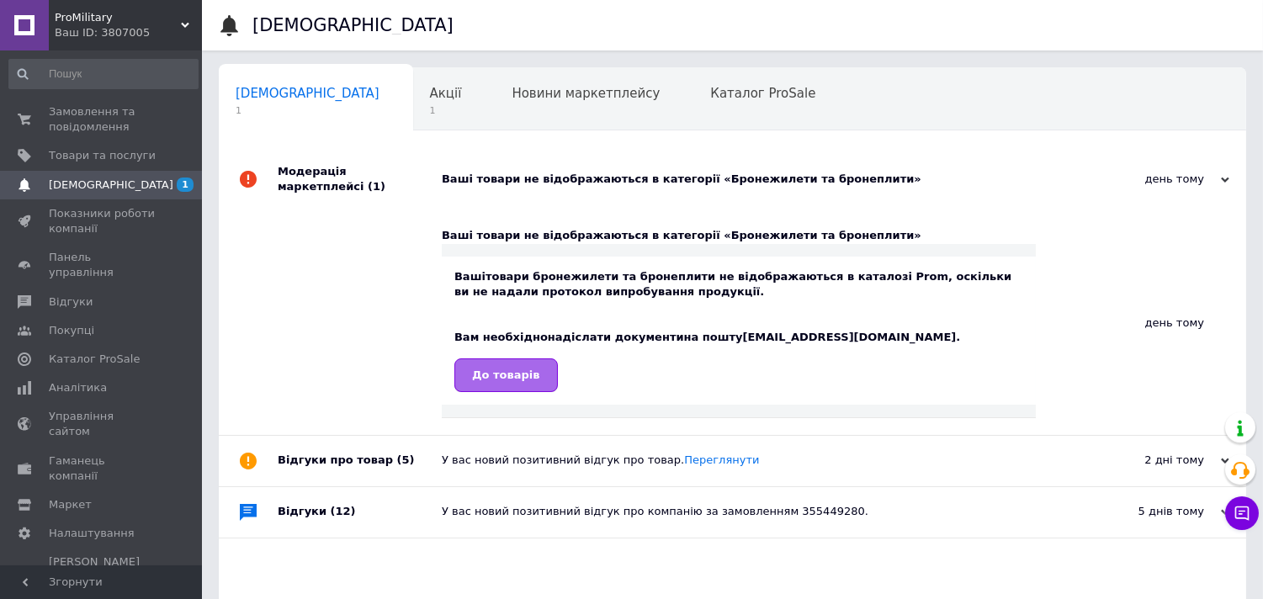
click at [502, 372] on link "До товарів" at bounding box center [507, 376] width 104 height 34
